Goal: Transaction & Acquisition: Purchase product/service

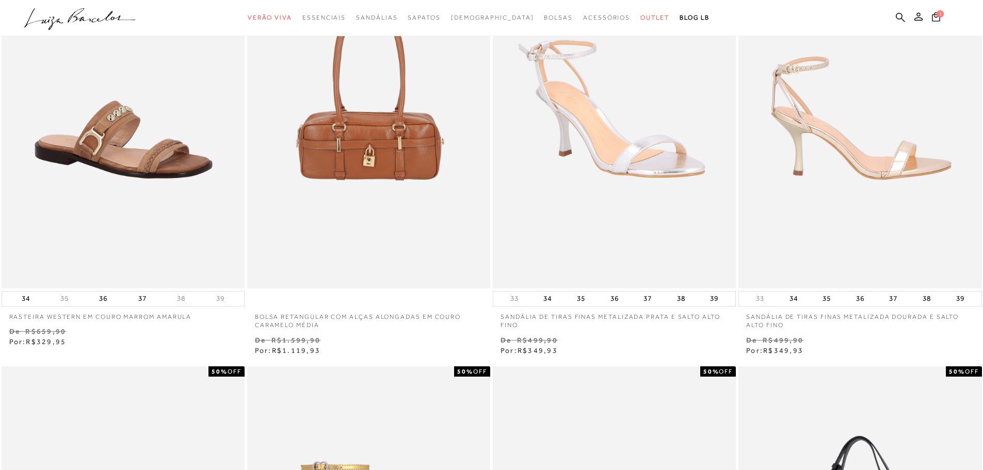
scroll to position [155, 0]
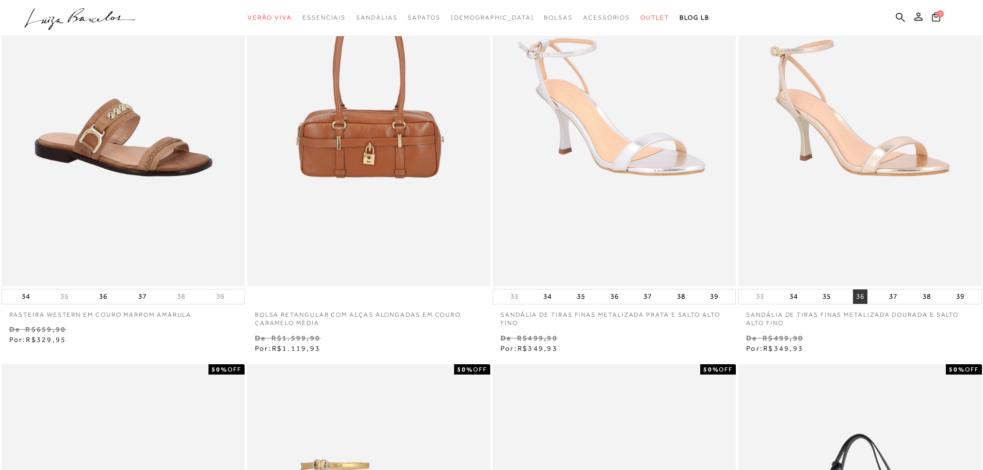
click at [857, 296] on button "36" at bounding box center [860, 296] width 14 height 14
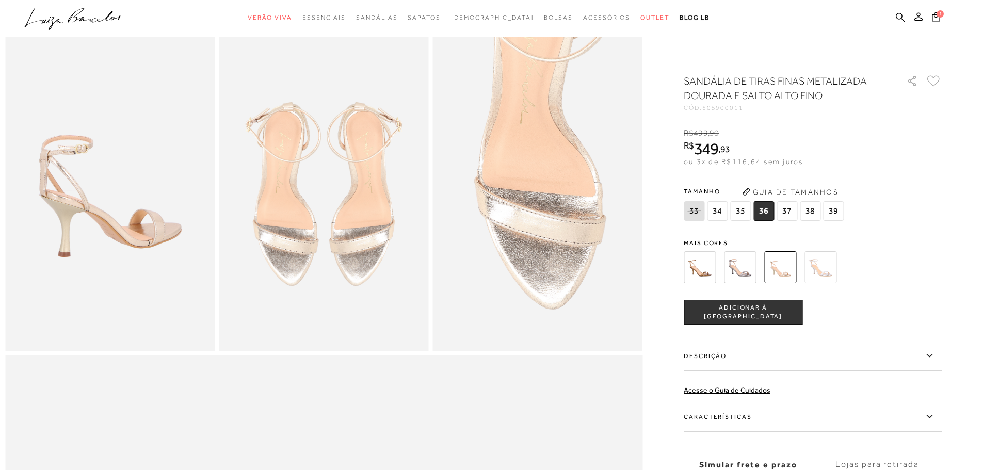
scroll to position [516, 0]
click at [724, 357] on label "Descrição" at bounding box center [813, 356] width 258 height 30
click at [0, 0] on input "Descrição" at bounding box center [0, 0] width 0 height 0
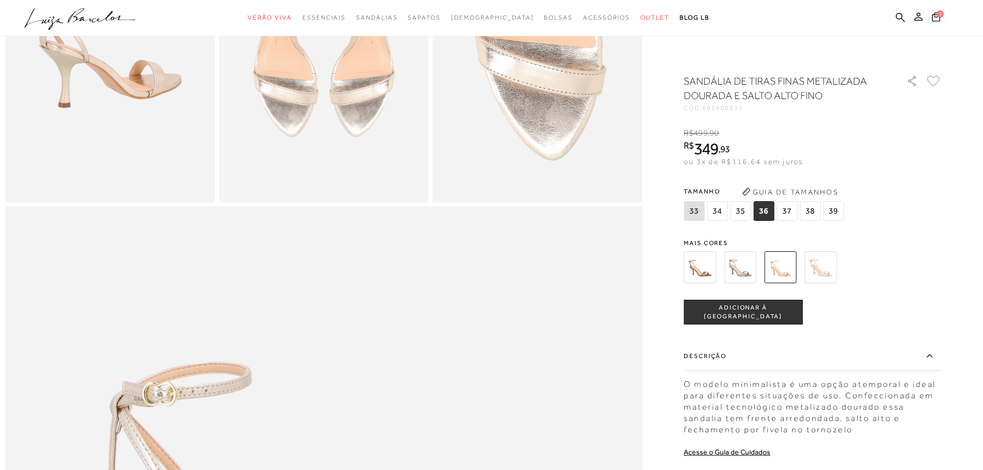
scroll to position [671, 0]
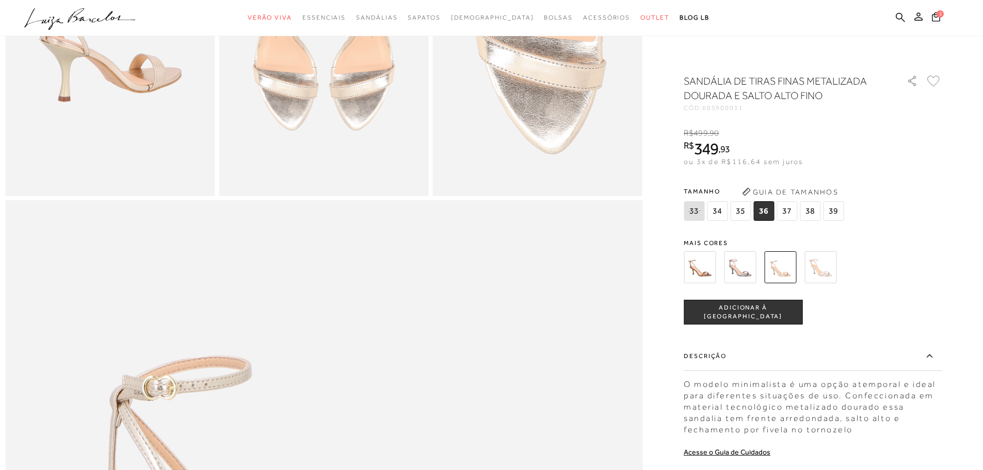
click at [942, 266] on div at bounding box center [813, 267] width 258 height 38
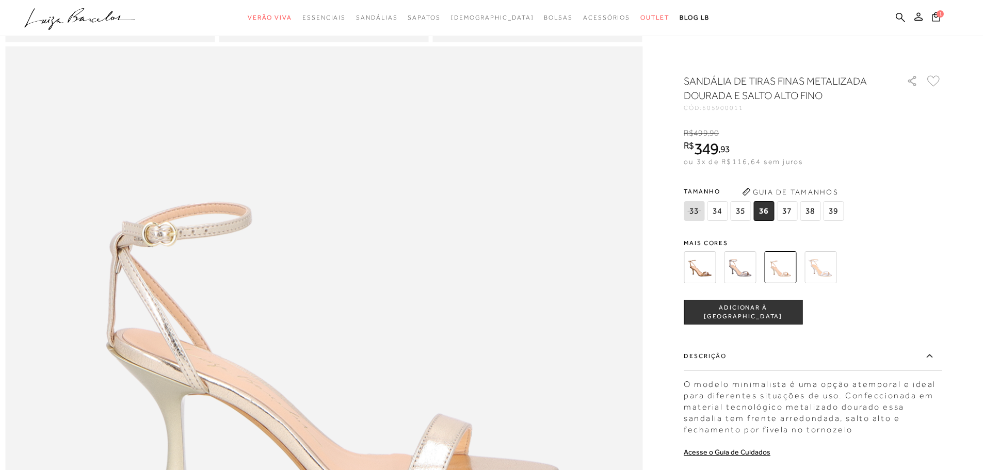
scroll to position [877, 0]
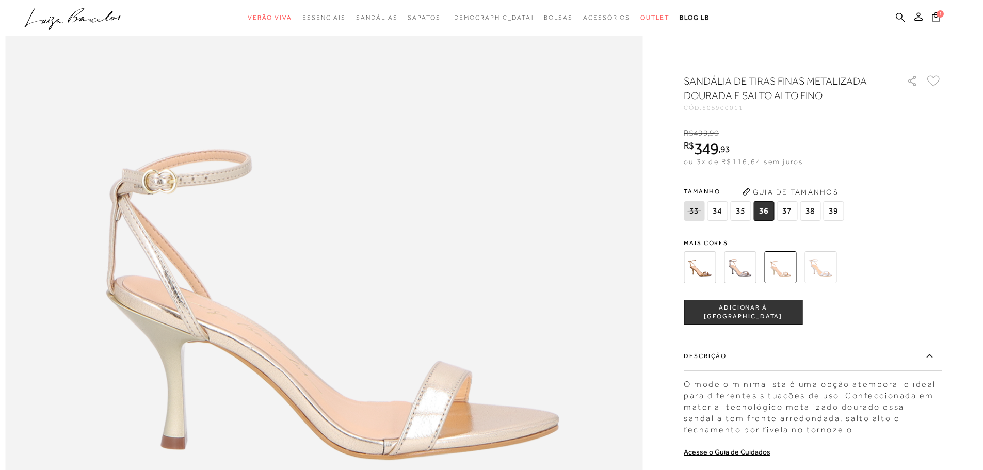
click at [781, 362] on label "Descrição" at bounding box center [813, 356] width 258 height 30
click at [0, 0] on input "Descrição" at bounding box center [0, 0] width 0 height 0
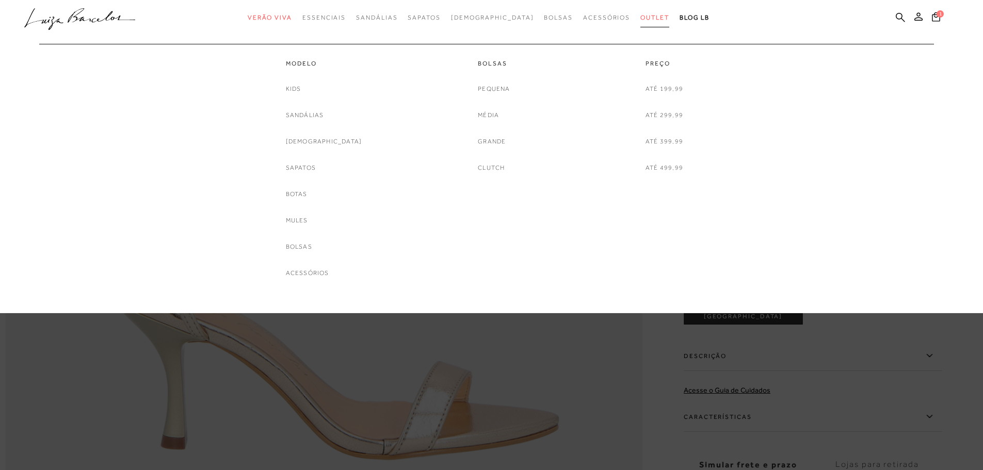
click at [640, 17] on span "Outlet" at bounding box center [654, 17] width 29 height 7
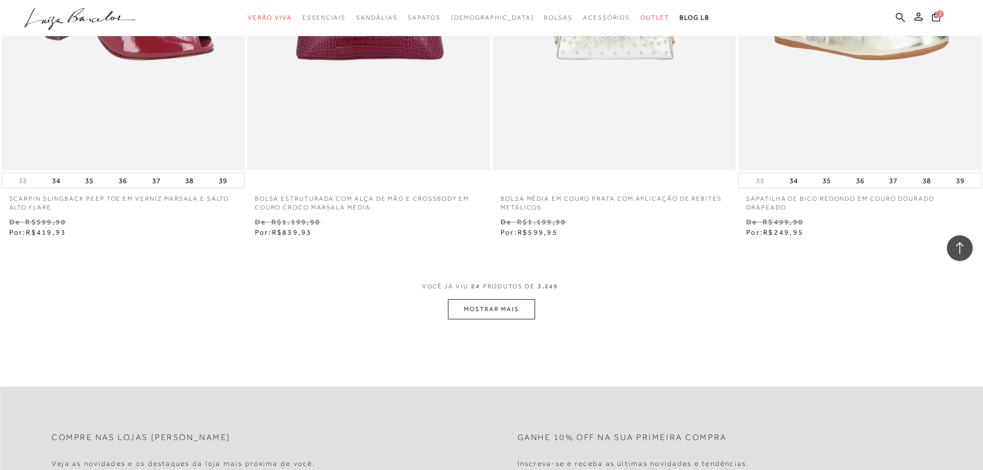
scroll to position [2683, 0]
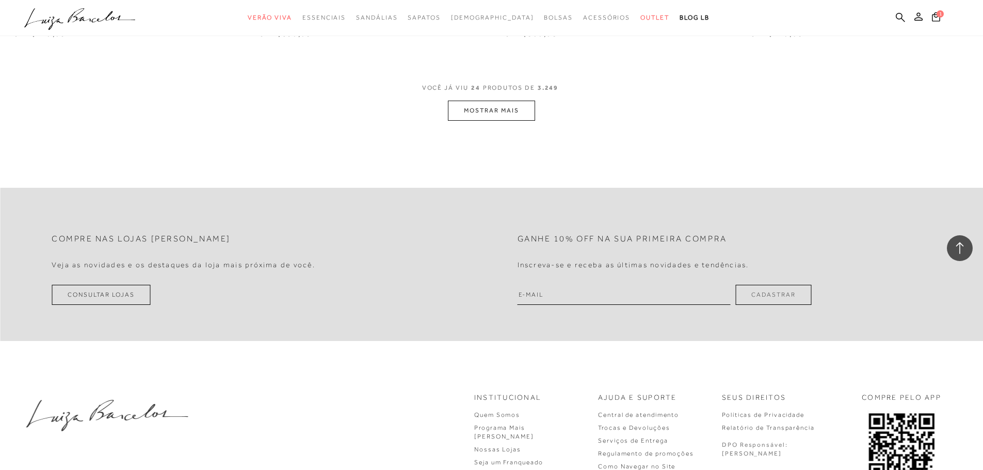
click at [501, 107] on button "MOSTRAR MAIS" at bounding box center [491, 111] width 87 height 20
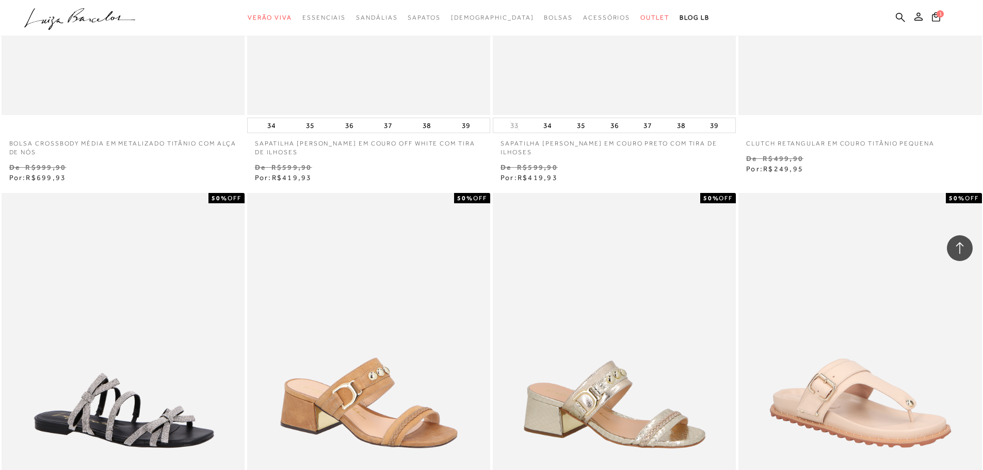
scroll to position [2992, 0]
